Goal: Task Accomplishment & Management: Use online tool/utility

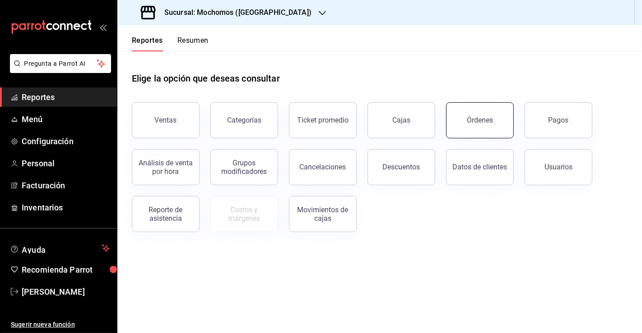
click at [476, 121] on div "Órdenes" at bounding box center [480, 120] width 26 height 9
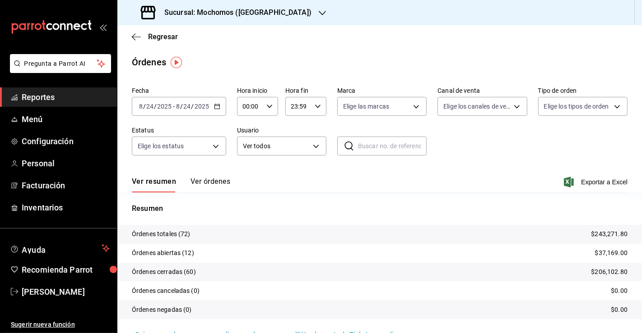
click at [213, 108] on div "[DATE] [DATE] - [DATE] [DATE]" at bounding box center [179, 106] width 94 height 19
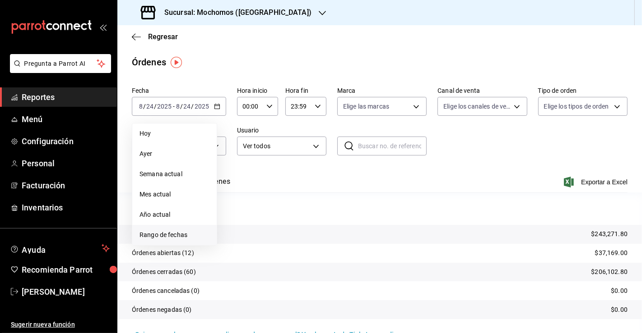
click at [176, 236] on span "Rango de fechas" at bounding box center [174, 235] width 70 height 9
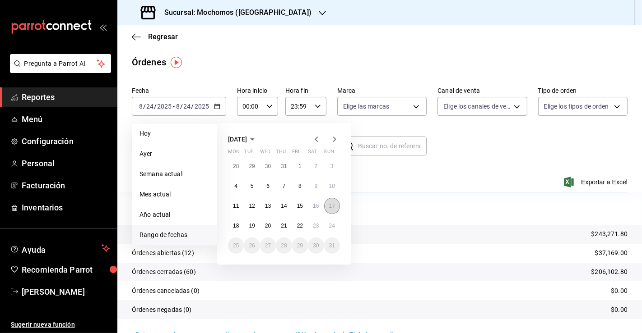
click at [330, 207] on abbr "17" at bounding box center [332, 206] width 6 height 6
click at [319, 229] on button "23" at bounding box center [316, 226] width 16 height 16
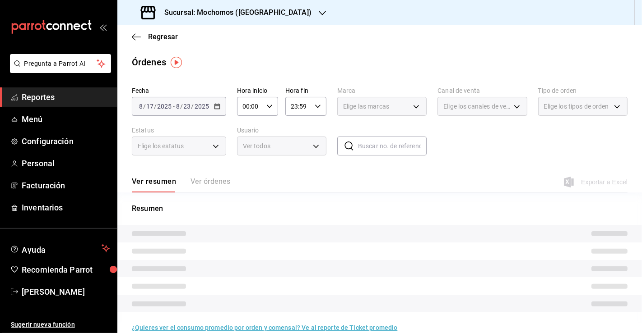
click at [266, 106] on icon "button" at bounding box center [269, 106] width 6 height 6
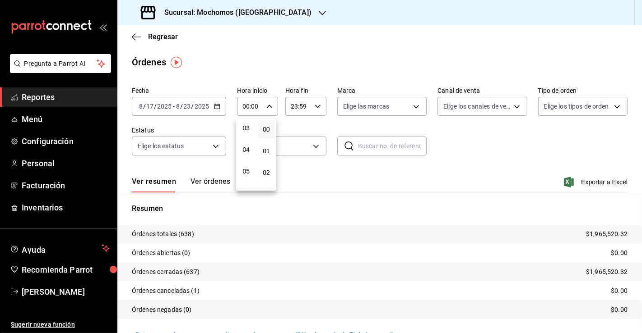
scroll to position [100, 0]
click at [244, 139] on span "05" at bounding box center [246, 137] width 6 height 7
type input "05:00"
click at [186, 106] on div at bounding box center [321, 166] width 642 height 333
click at [217, 107] on icon "button" at bounding box center [217, 106] width 6 height 6
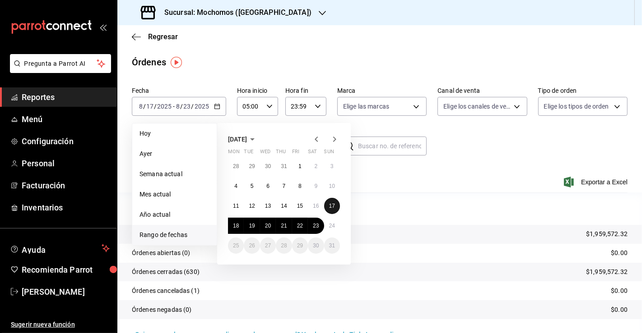
click at [328, 204] on button "17" at bounding box center [332, 206] width 16 height 16
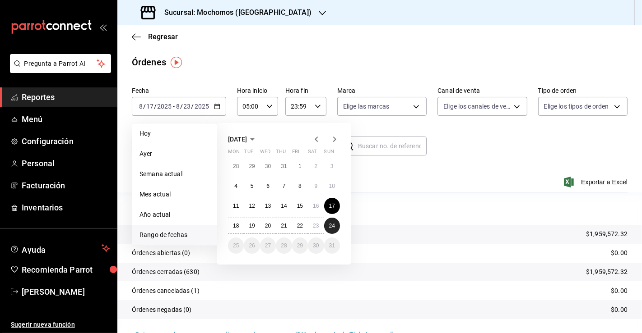
click at [329, 226] on abbr "24" at bounding box center [332, 226] width 6 height 6
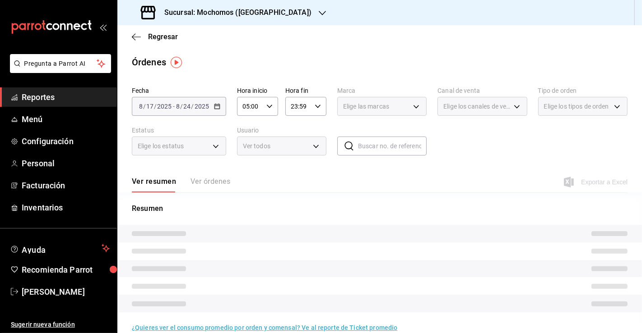
click at [312, 110] on div "23:59 Hora fin" at bounding box center [305, 106] width 41 height 19
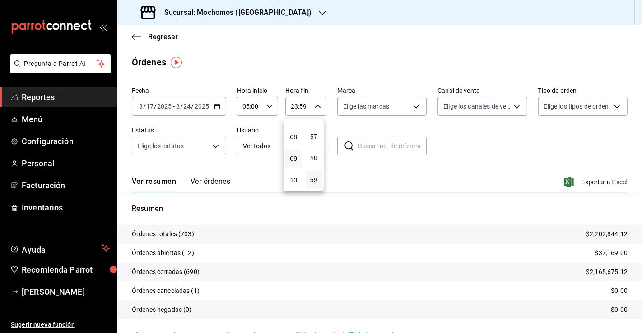
scroll to position [99, 0]
click at [298, 141] on button "05" at bounding box center [293, 138] width 17 height 18
type input "05:59"
click at [530, 164] on div at bounding box center [321, 166] width 642 height 333
click at [588, 186] on div "Ver resumen Ver órdenes Exportar a Excel" at bounding box center [379, 179] width 495 height 26
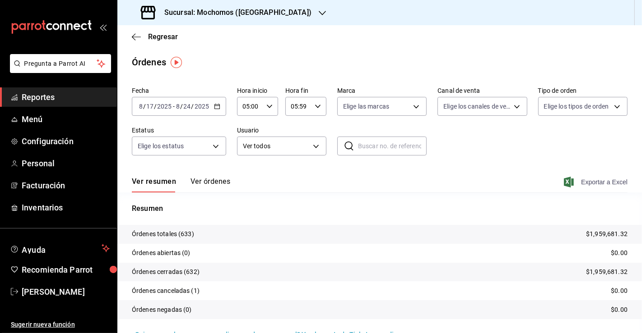
click at [587, 182] on span "Exportar a Excel" at bounding box center [596, 182] width 62 height 11
